Goal: Transaction & Acquisition: Purchase product/service

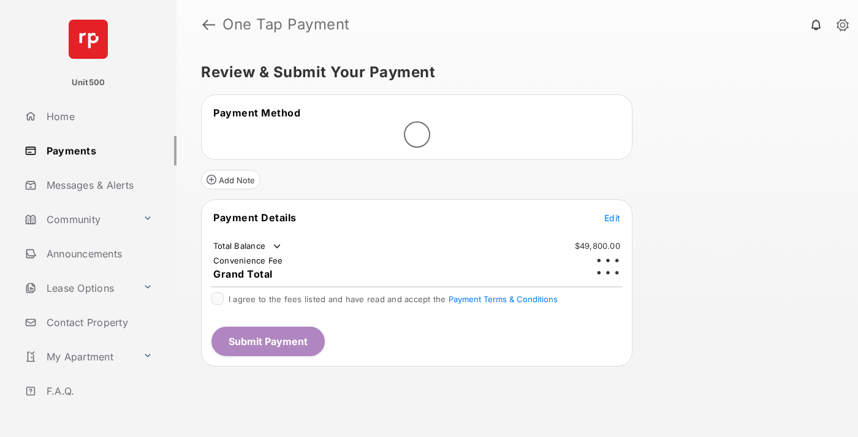
click at [612, 213] on span "Edit" at bounding box center [612, 218] width 16 height 10
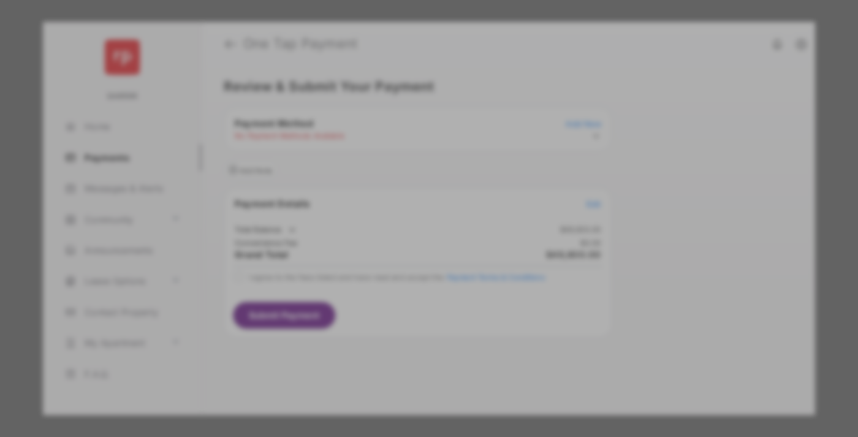
click at [406, 236] on div "Other Amount" at bounding box center [406, 246] width 198 height 21
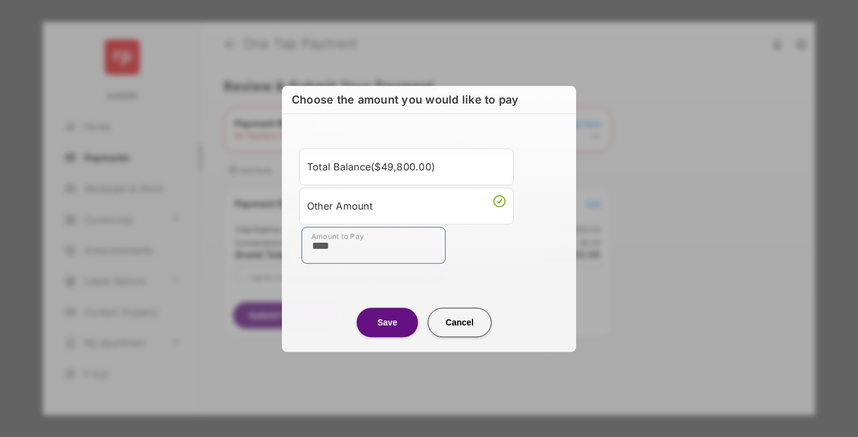
type input "****"
click at [387, 322] on button "Save" at bounding box center [387, 322] width 61 height 29
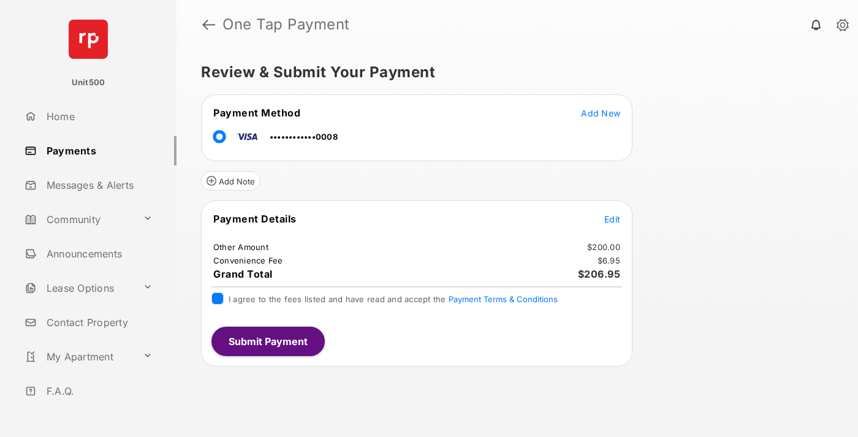
click at [267, 341] on button "Submit Payment" at bounding box center [267, 341] width 113 height 29
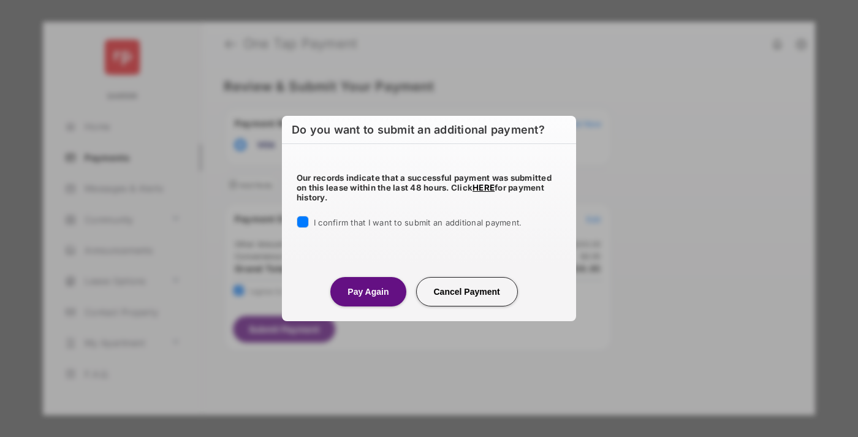
click at [368, 291] on button "Pay Again" at bounding box center [367, 291] width 75 height 29
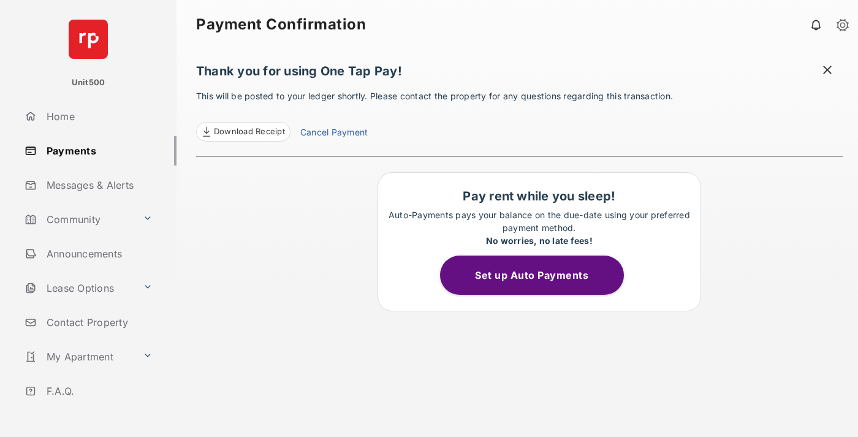
click at [827, 71] on span at bounding box center [827, 71] width 12 height 15
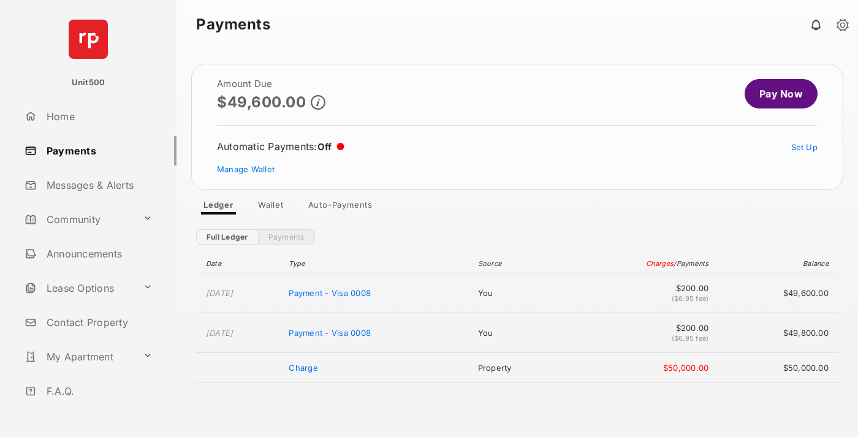
click at [246, 169] on link "Manage Wallet" at bounding box center [246, 169] width 58 height 10
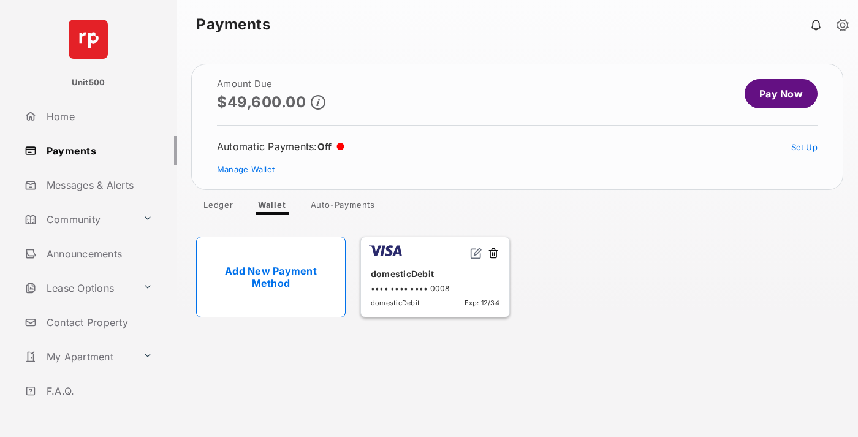
click at [493, 254] on button at bounding box center [493, 254] width 12 height 14
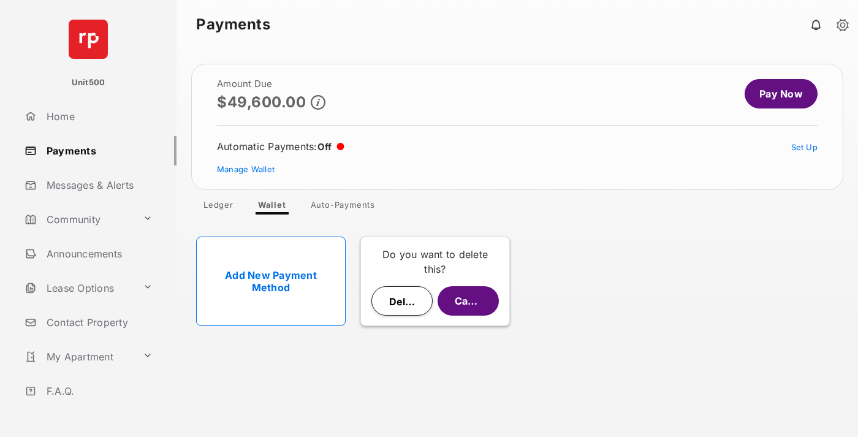
click at [402, 301] on button "Delete" at bounding box center [401, 300] width 61 height 29
